Goal: Find specific page/section: Find specific page/section

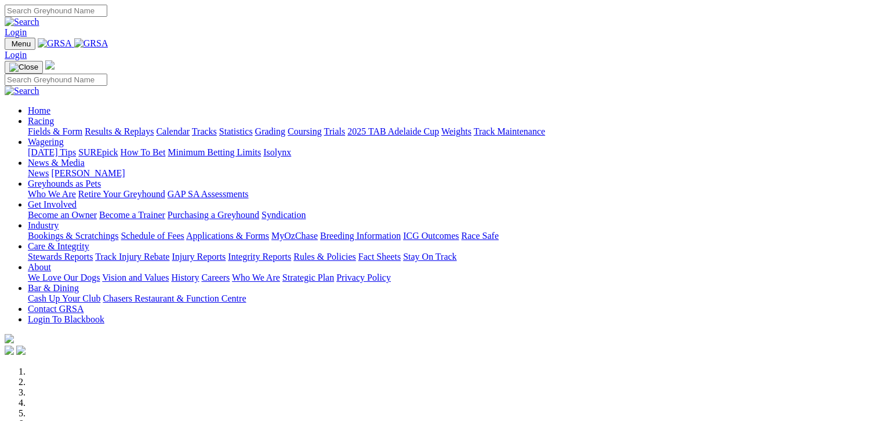
click at [54, 126] on link "Fields & Form" at bounding box center [55, 131] width 55 height 10
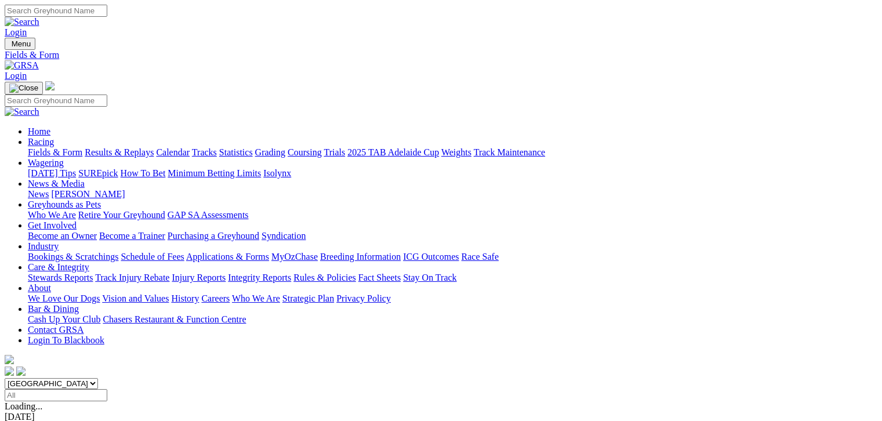
click at [35, 147] on link "Fields & Form" at bounding box center [55, 152] width 55 height 10
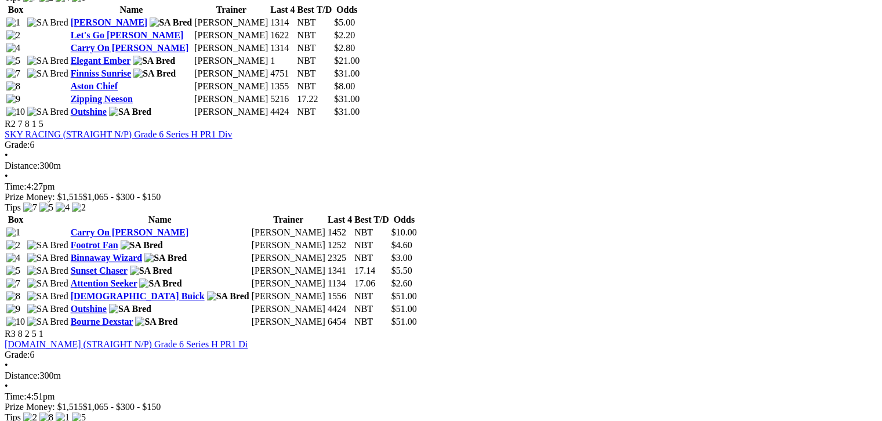
scroll to position [681, 0]
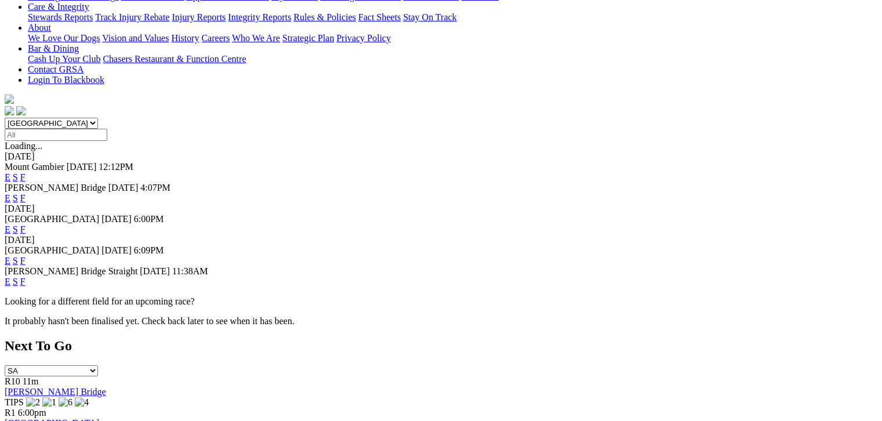
scroll to position [261, 0]
click at [26, 276] on link "F" at bounding box center [22, 281] width 5 height 10
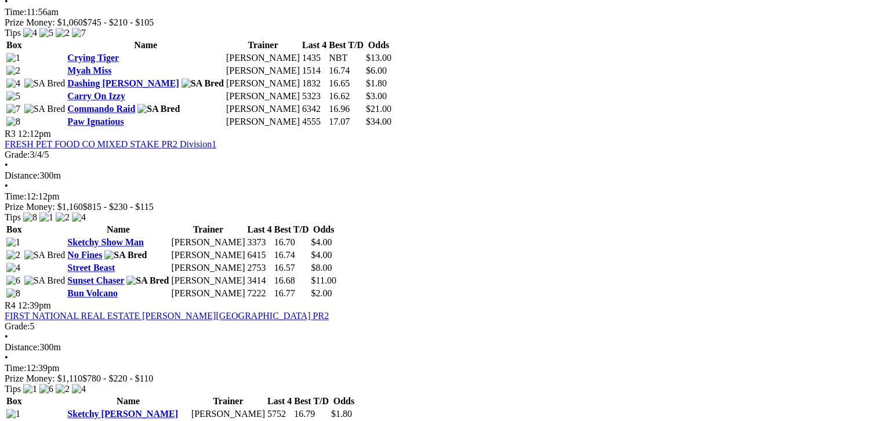
scroll to position [812, 0]
